Goal: Task Accomplishment & Management: Manage account settings

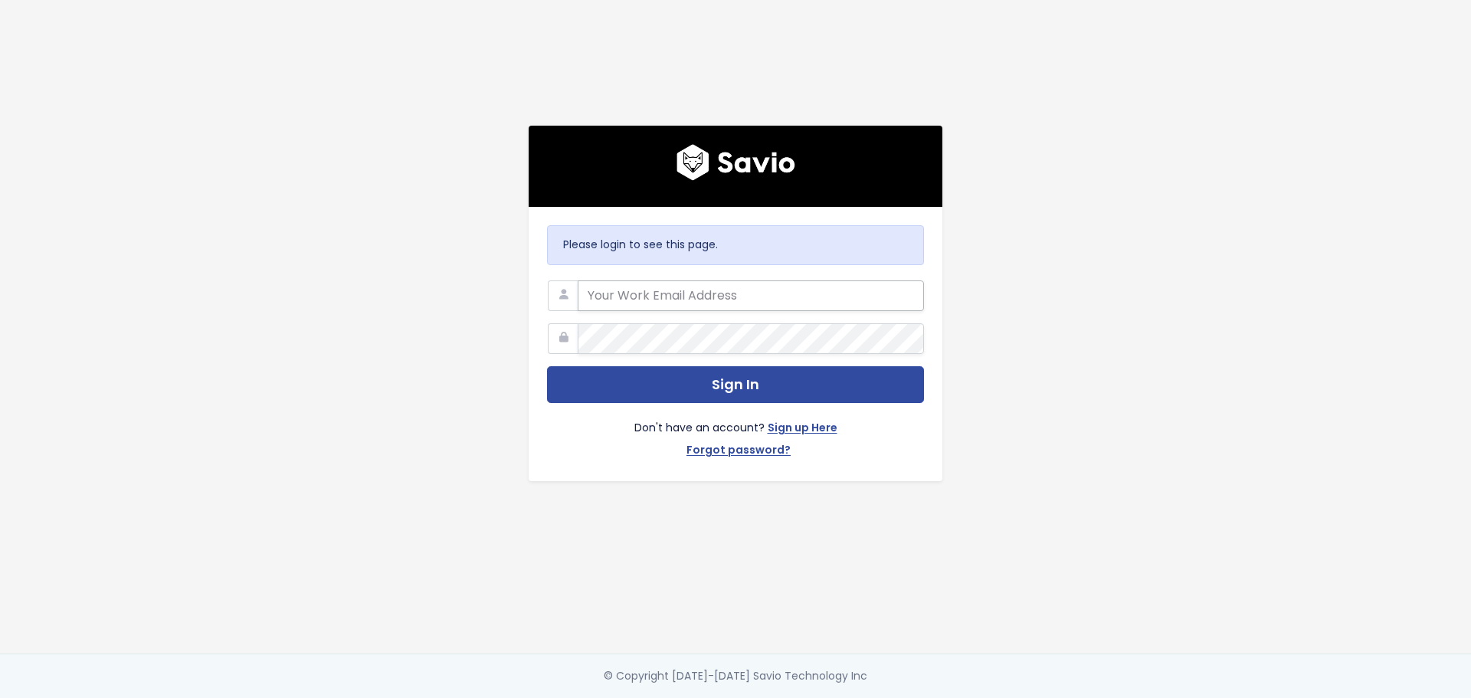
click at [712, 293] on input "email" at bounding box center [751, 295] width 346 height 31
type input "[PERSON_NAME][EMAIL_ADDRESS][PERSON_NAME][DOMAIN_NAME]"
click at [756, 443] on link "Forgot password?" at bounding box center [738, 451] width 104 height 22
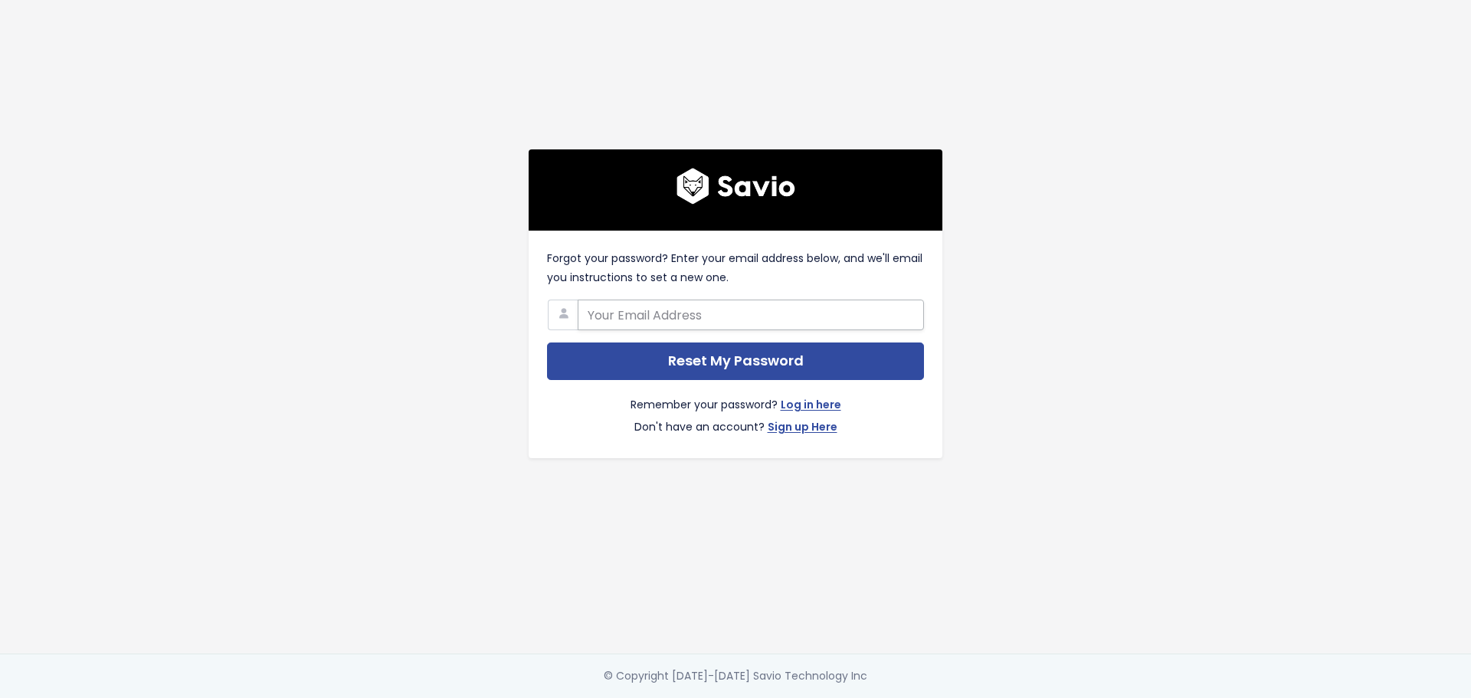
click at [650, 312] on input "text" at bounding box center [751, 315] width 346 height 31
type input "[PERSON_NAME][EMAIL_ADDRESS][PERSON_NAME][DOMAIN_NAME]"
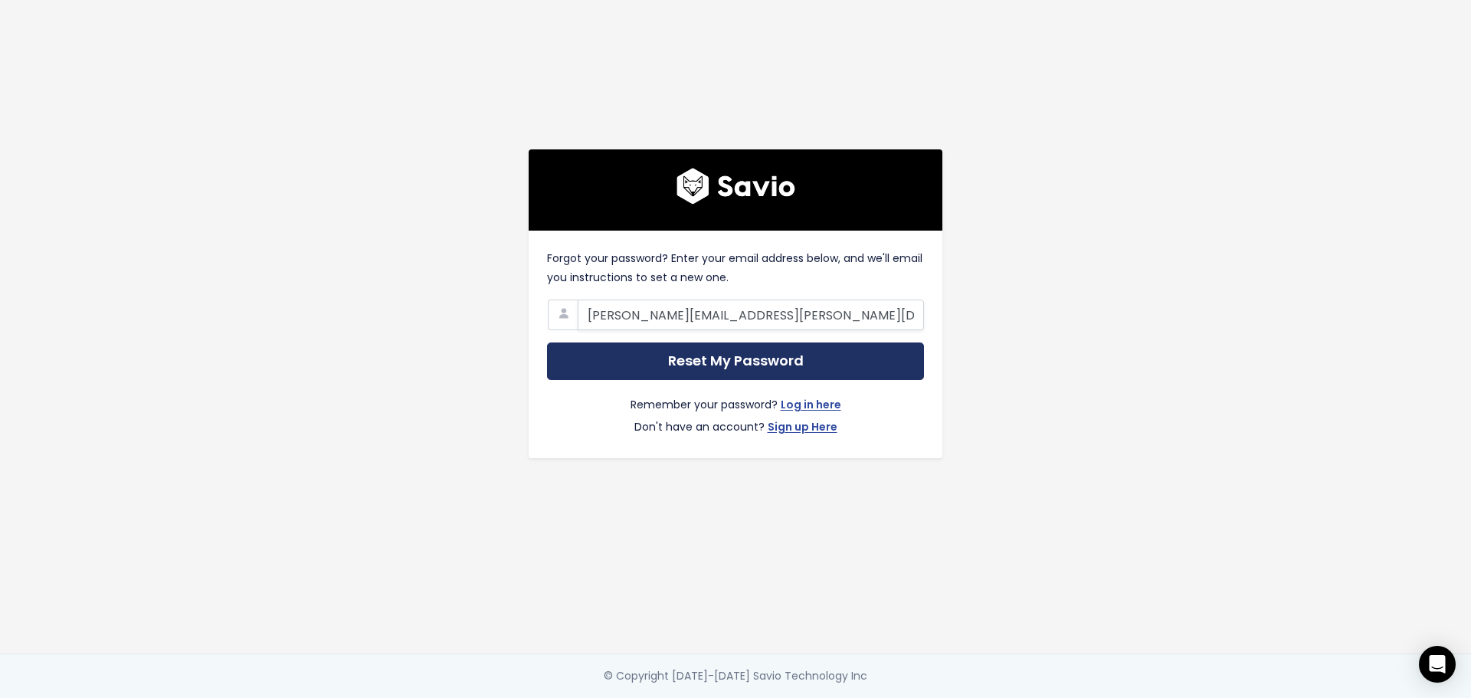
click at [696, 367] on input "Reset My Password" at bounding box center [735, 361] width 377 height 38
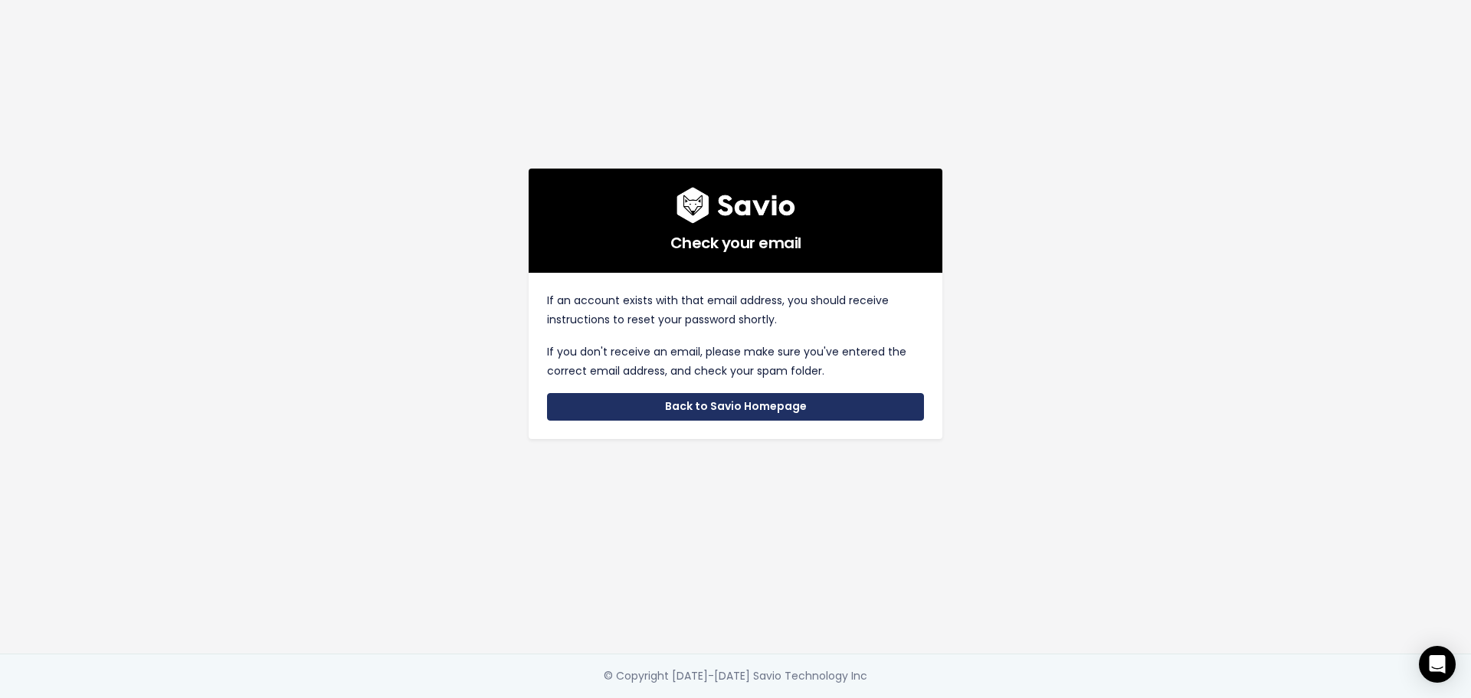
click at [658, 408] on link "Back to Savio Homepage" at bounding box center [735, 407] width 377 height 28
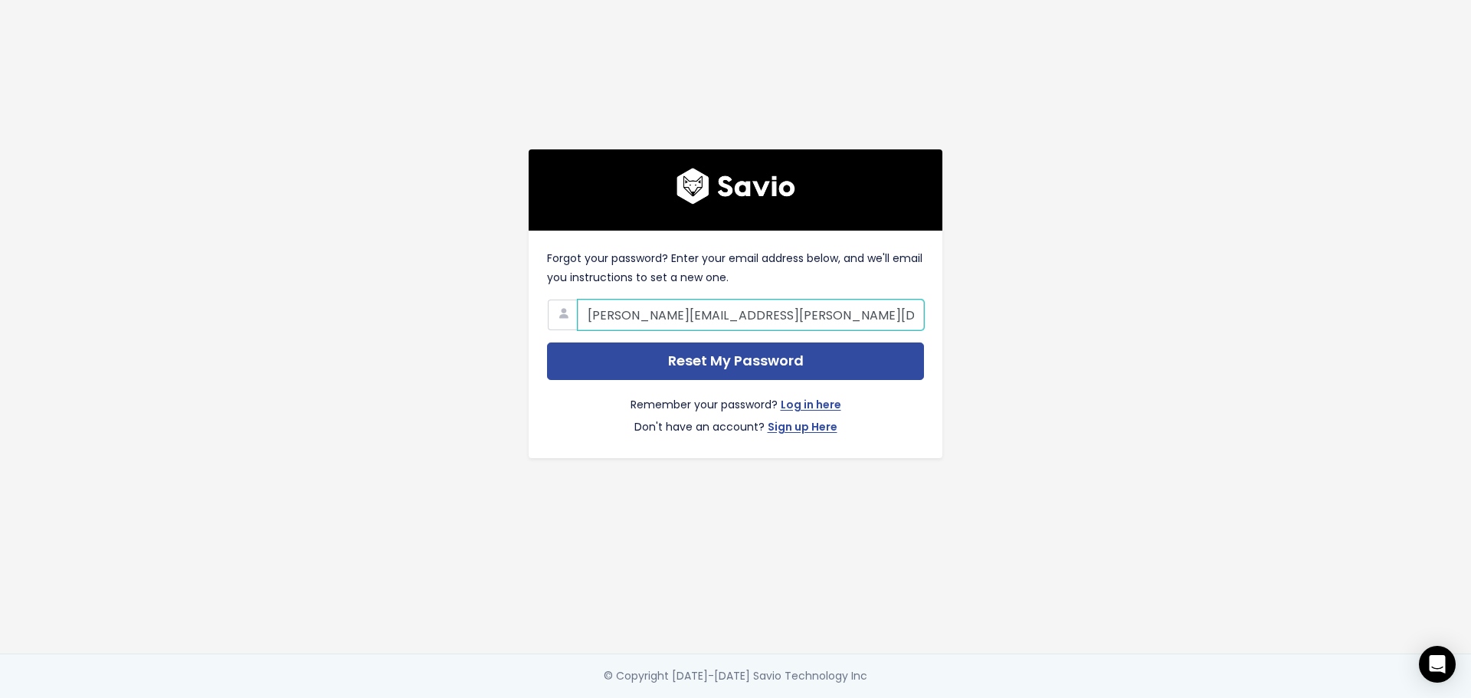
drag, startPoint x: 797, startPoint y: 316, endPoint x: 427, endPoint y: 311, distance: 370.8
click at [430, 316] on div "Forgot your password? Enter your email address below, and we'll email you instr…" at bounding box center [735, 326] width 873 height 653
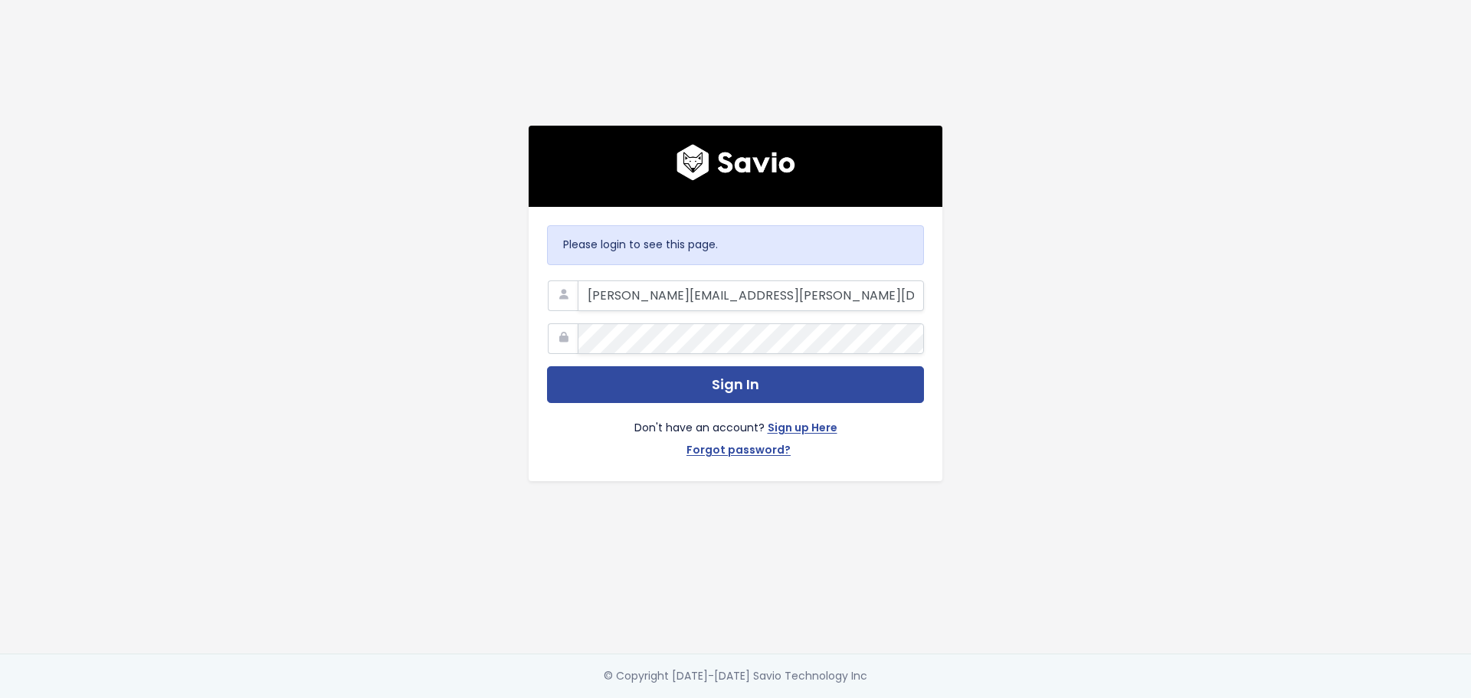
drag, startPoint x: 789, startPoint y: 293, endPoint x: 464, endPoint y: 283, distance: 324.9
click at [464, 283] on div "Please login to see this page. juan.umana@tai-software.com Sign In Don't have a…" at bounding box center [735, 326] width 873 height 653
type input "j"
drag, startPoint x: 1023, startPoint y: 604, endPoint x: 1024, endPoint y: 591, distance: 13.1
click at [1023, 604] on div "Please login to see this page. Sign In Don't have an account? Sign up Here Forg…" at bounding box center [735, 326] width 873 height 653
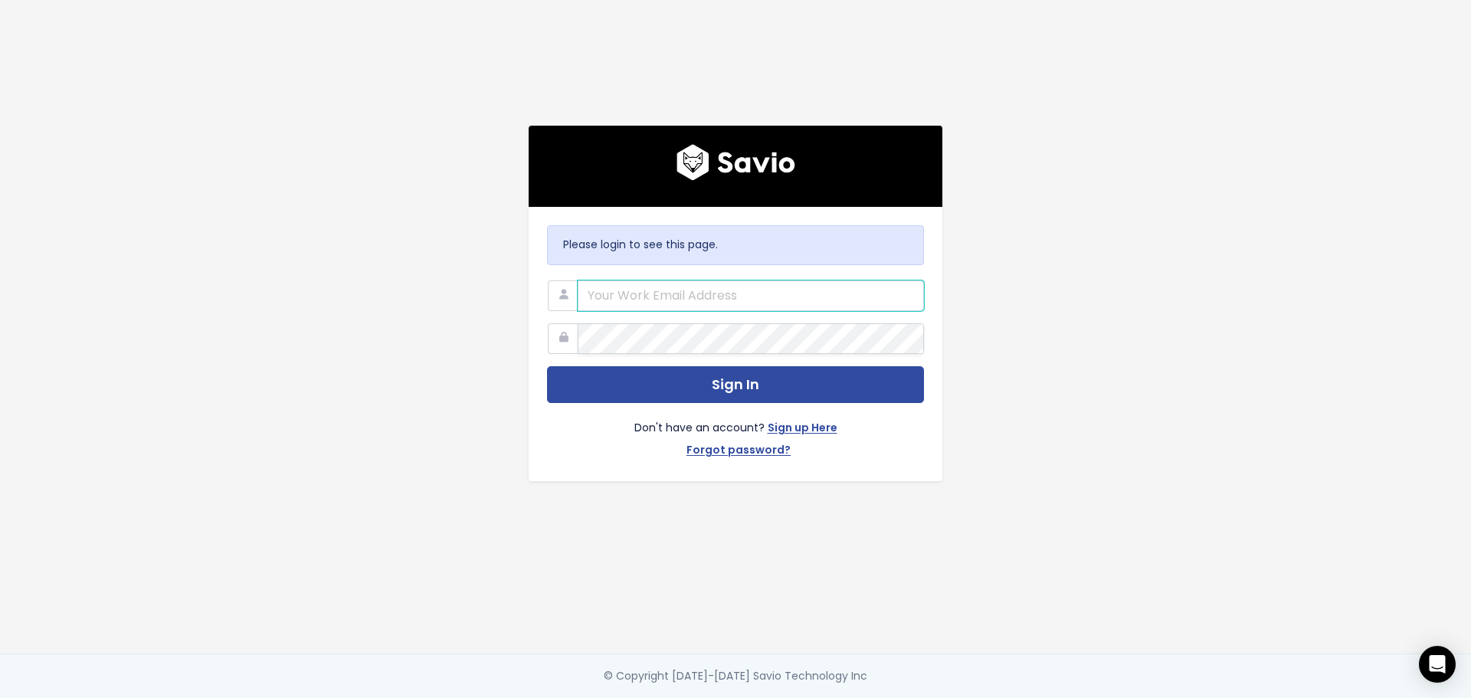
click at [756, 295] on input "email" at bounding box center [751, 295] width 346 height 31
type input "s"
click at [1116, 210] on div "Please login to see this page. Sign In Don't have an account? Sign up Here Forg…" at bounding box center [735, 326] width 873 height 653
click at [404, 97] on div "Please login to see this page. Sign In Don't have an account? Sign up Here Forg…" at bounding box center [735, 326] width 873 height 653
click at [650, 299] on input "email" at bounding box center [751, 295] width 346 height 31
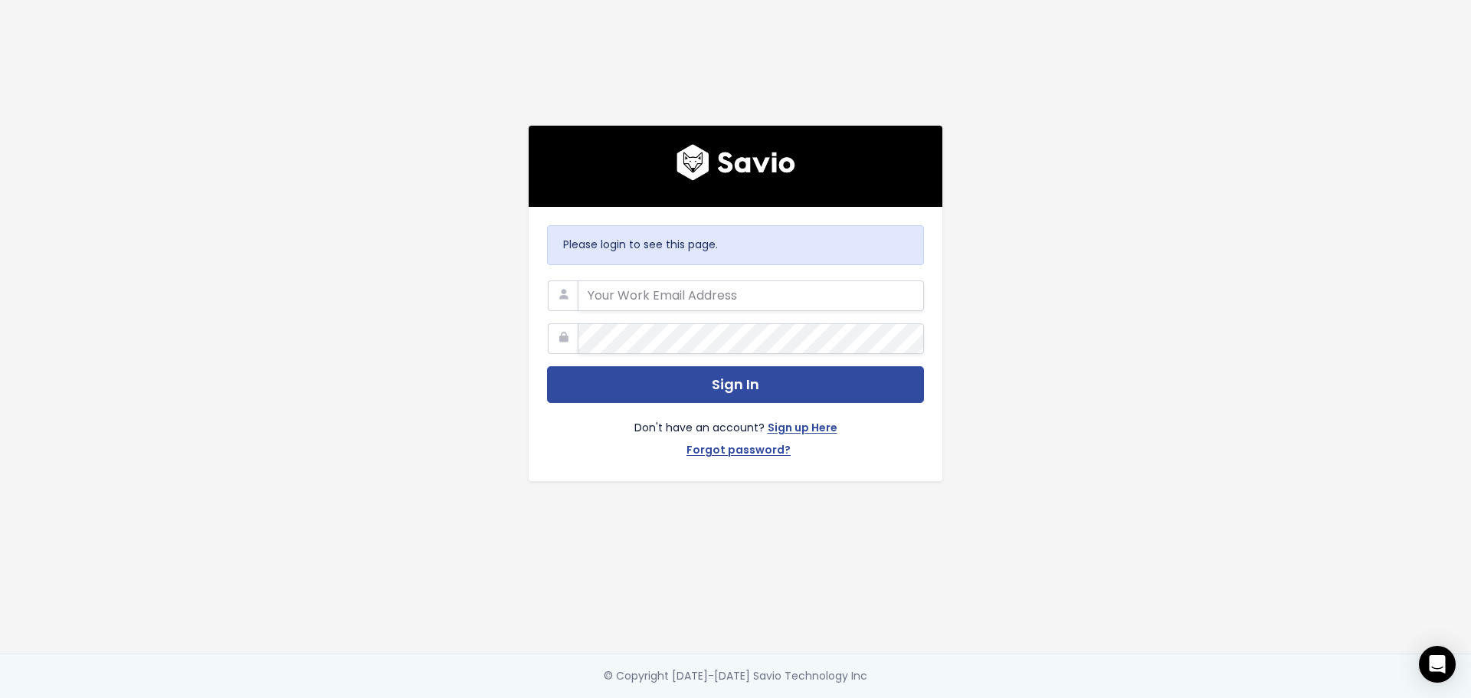
click at [433, 311] on div "Please login to see this page. Sign In Don't have an account? Sign up Here Forg…" at bounding box center [735, 326] width 873 height 653
click at [1026, 434] on div "Please login to see this page. Sign In Don't have an account? Sign up Here Forg…" at bounding box center [735, 326] width 873 height 653
click at [719, 299] on input "email" at bounding box center [751, 295] width 346 height 31
click at [767, 447] on link "Forgot password?" at bounding box center [738, 451] width 104 height 22
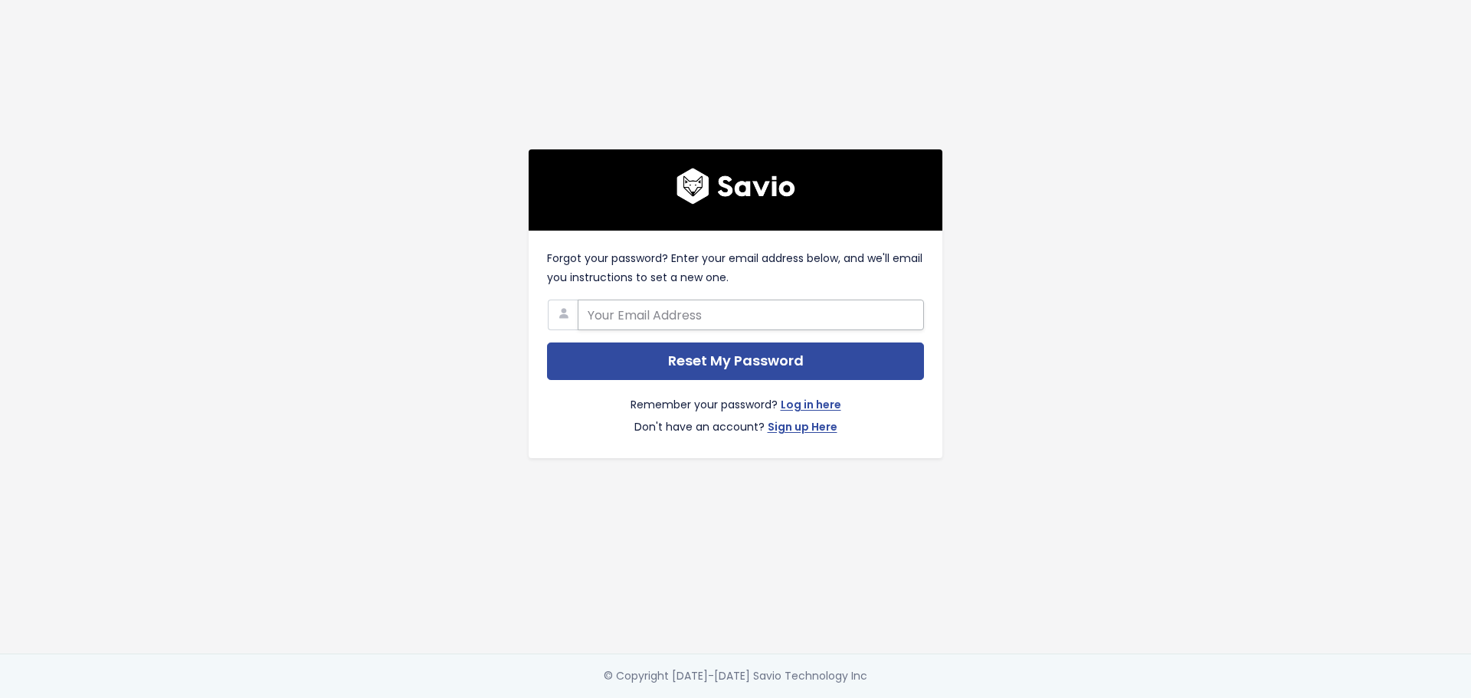
drag, startPoint x: 0, startPoint y: 0, endPoint x: 712, endPoint y: 310, distance: 777.0
click at [712, 310] on input "text" at bounding box center [751, 315] width 346 height 31
type input "juan.umana@tai-software.com"
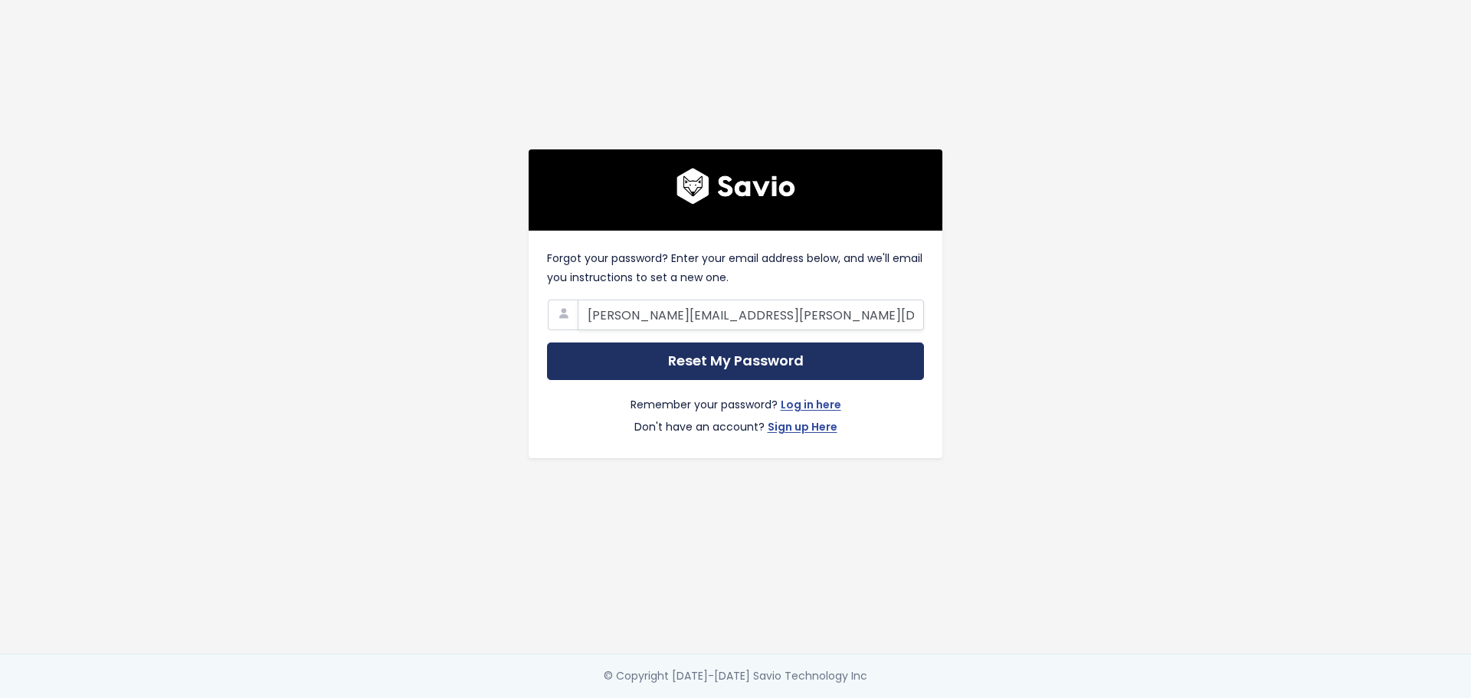
click at [742, 362] on input "Reset My Password" at bounding box center [735, 361] width 377 height 38
